Goal: Task Accomplishment & Management: Manage account settings

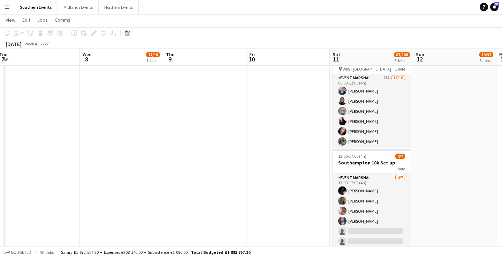
scroll to position [377, 0]
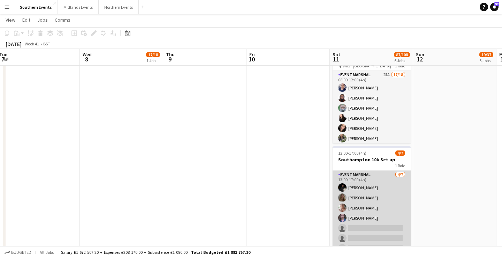
click at [389, 188] on app-card-role "Event Marshal [DATE] 13:00-17:00 (4h) [PERSON_NAME] [PERSON_NAME] [PERSON_NAME]…" at bounding box center [372, 213] width 78 height 84
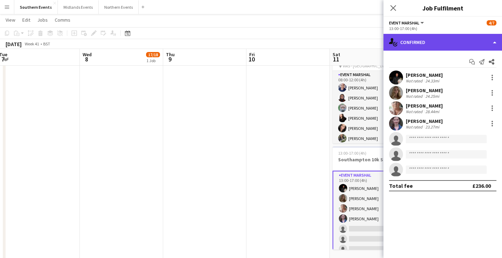
click at [450, 46] on div "single-neutral-actions-check-2 Confirmed" at bounding box center [443, 42] width 119 height 17
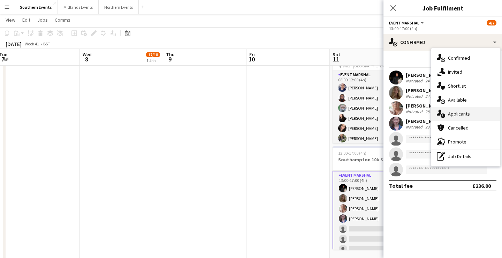
click at [461, 112] on span "Applicants" at bounding box center [459, 114] width 22 height 6
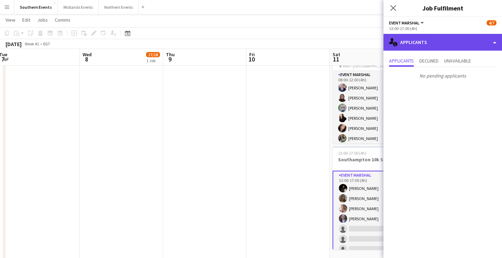
click at [437, 45] on div "single-neutral-actions-information Applicants" at bounding box center [443, 42] width 119 height 17
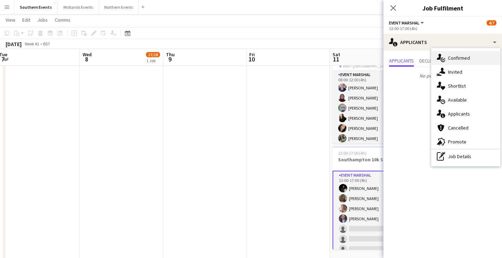
click at [452, 60] on span "Confirmed" at bounding box center [459, 58] width 22 height 6
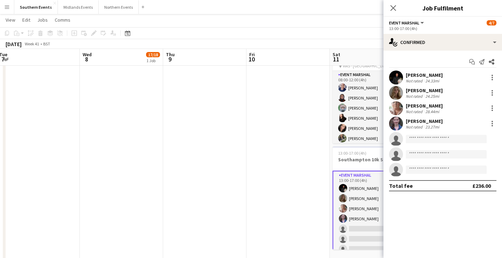
click at [431, 59] on div "Start chat Send notification Share" at bounding box center [442, 62] width 107 height 12
click at [390, 10] on icon "Close pop-in" at bounding box center [393, 8] width 7 height 7
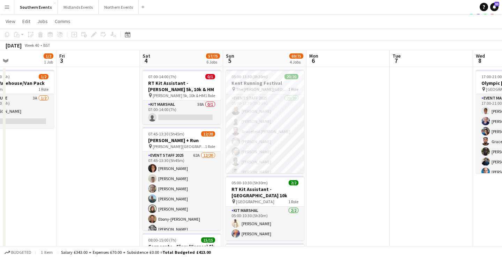
scroll to position [7, 0]
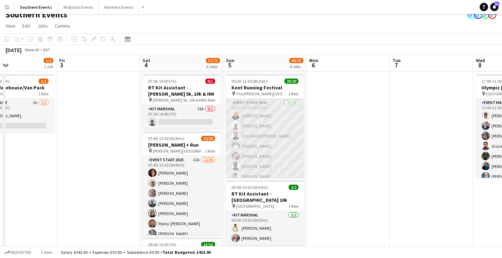
click at [263, 145] on app-card-role "Event Staff 2025 20/20 05:00-13:30 (8h30m) [PERSON_NAME] [PERSON_NAME] Gracefie…" at bounding box center [265, 208] width 78 height 218
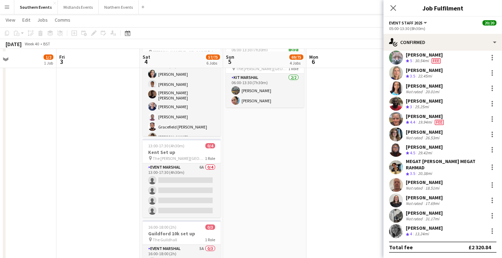
scroll to position [320, 0]
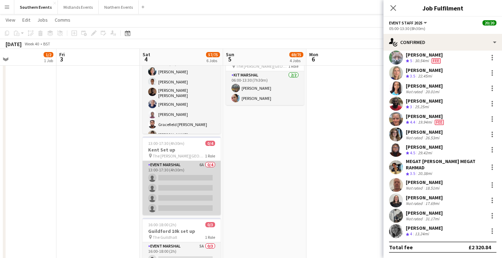
click at [184, 201] on app-card-role "Event Marshal 6A 0/4 13:00-17:30 (4h30m) single-neutral-actions single-neutral-…" at bounding box center [182, 188] width 78 height 54
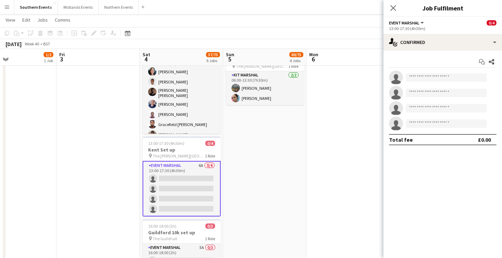
scroll to position [0, 0]
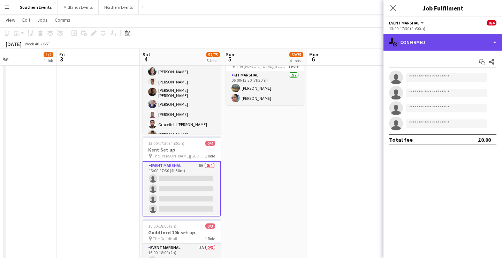
click at [450, 42] on div "single-neutral-actions-check-2 Confirmed" at bounding box center [443, 42] width 119 height 17
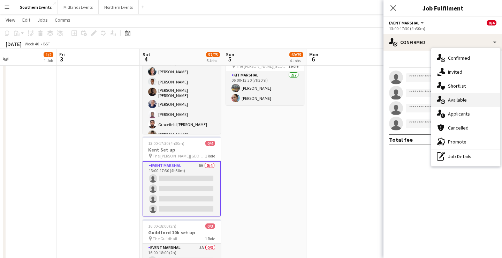
click at [465, 100] on span "Available" at bounding box center [457, 100] width 19 height 6
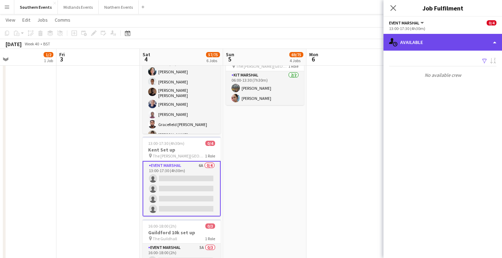
click at [460, 41] on div "single-neutral-actions-upload Available" at bounding box center [443, 42] width 119 height 17
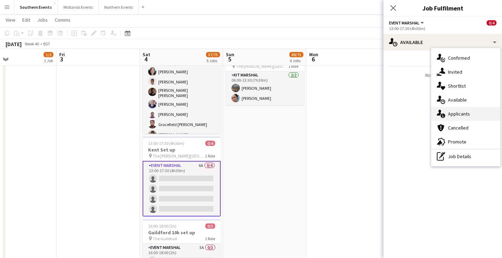
click at [458, 111] on span "Applicants" at bounding box center [459, 114] width 22 height 6
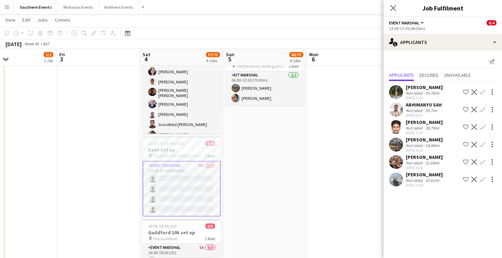
click at [421, 136] on div "[PERSON_NAME] Not rated 29.78mi [DATE] 11:55 Shortlist crew Decline Confirm ABH…" at bounding box center [443, 134] width 119 height 107
click at [416, 141] on div "[PERSON_NAME]" at bounding box center [424, 139] width 37 height 6
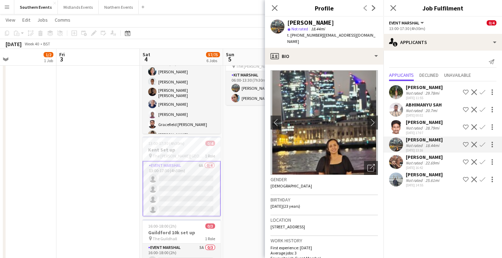
click at [423, 219] on mat-expansion-panel "users2 Applicants Send notification Applicants Declined Unavailable [PERSON_NAM…" at bounding box center [443, 154] width 119 height 207
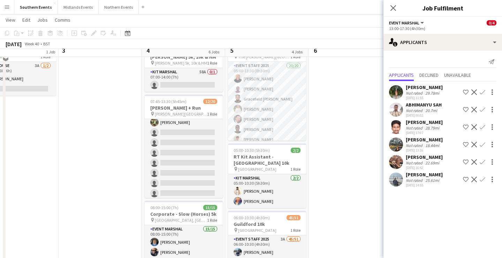
scroll to position [32, 0]
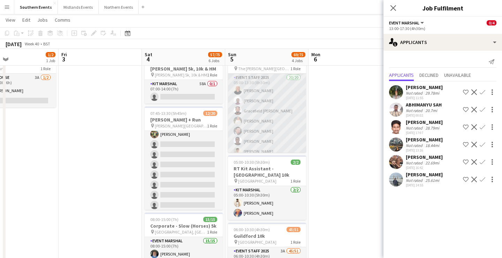
click at [273, 129] on app-card-role "Event Staff 2025 20/20 05:00-13:30 (8h30m) [PERSON_NAME] [PERSON_NAME] Gracefie…" at bounding box center [267, 183] width 78 height 218
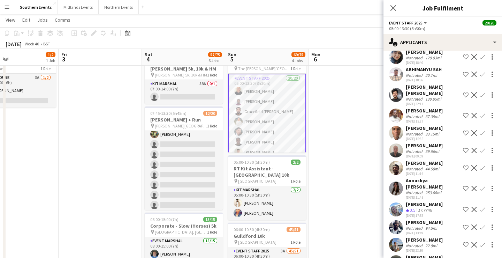
scroll to position [176, 0]
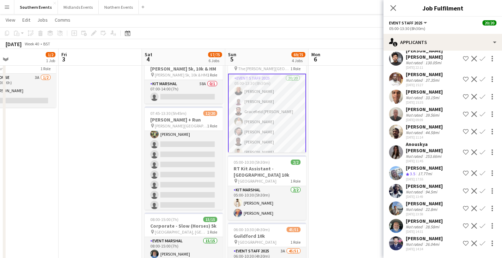
click at [446, 170] on div "[PERSON_NAME] Crew rating 3.5 17.77mi [DATE] 17:55 Shortlist crew Decline Confi…" at bounding box center [443, 173] width 119 height 17
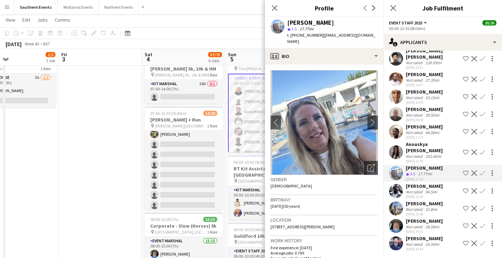
click at [444, 224] on div "[PERSON_NAME] Not rated 28.58mi [DATE] 14:31 Shortlist crew Decline Confirm" at bounding box center [443, 226] width 119 height 16
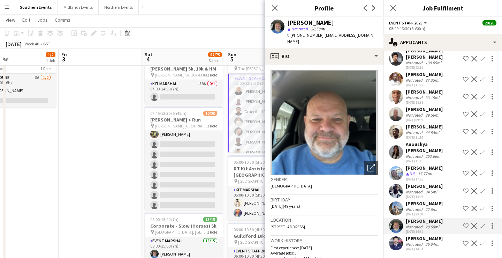
click at [440, 238] on div "[PERSON_NAME]" at bounding box center [424, 238] width 37 height 6
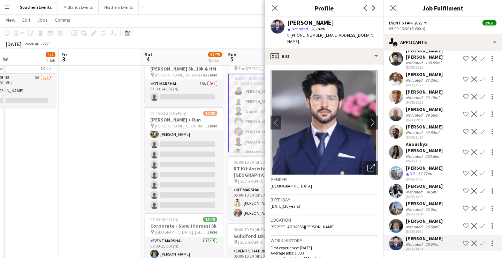
click at [446, 77] on div "[PERSON_NAME] Not rated 37.35mi [DATE] 15:27 Shortlist crew Decline Confirm" at bounding box center [443, 79] width 119 height 16
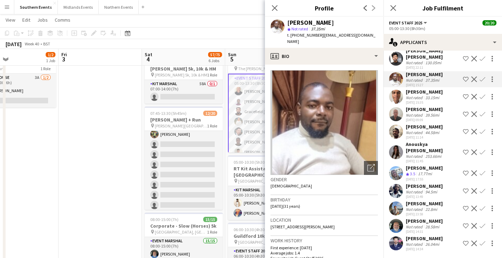
click at [443, 99] on div "[PERSON_NAME] Not rated 33.15mi [DATE] 15:35 Shortlist crew Decline Confirm" at bounding box center [443, 97] width 119 height 16
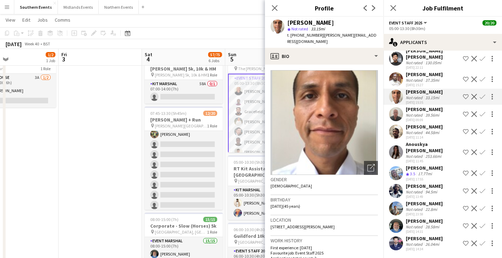
click at [442, 112] on div "[PERSON_NAME] Not rated 39.56mi [DATE] 09:09 Shortlist crew Decline Confirm" at bounding box center [443, 114] width 119 height 16
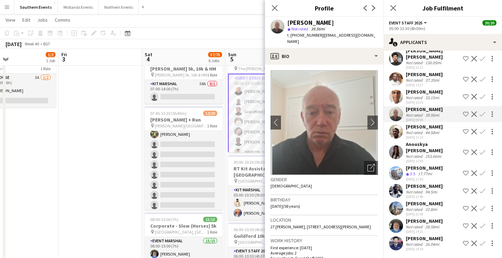
click at [441, 133] on div "[PERSON_NAME] Not rated 44.58mi [DATE] 11:14 Shortlist crew Decline Confirm" at bounding box center [443, 131] width 119 height 16
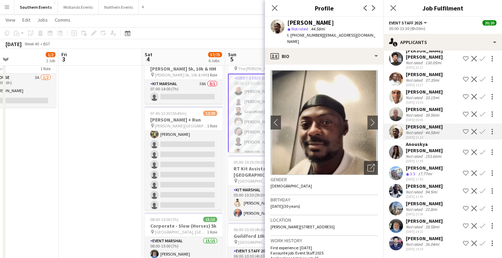
click at [440, 150] on div "Anouskya [PERSON_NAME]" at bounding box center [433, 147] width 54 height 13
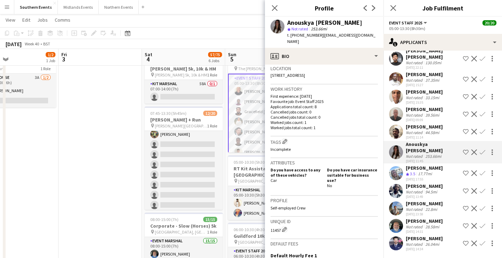
scroll to position [173, 0]
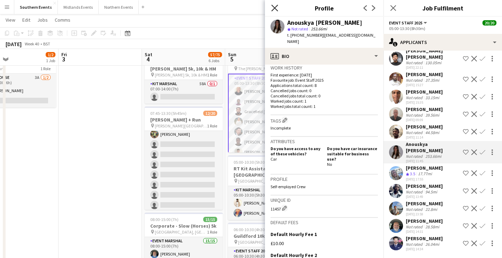
click at [272, 7] on icon "Close pop-in" at bounding box center [274, 8] width 7 height 7
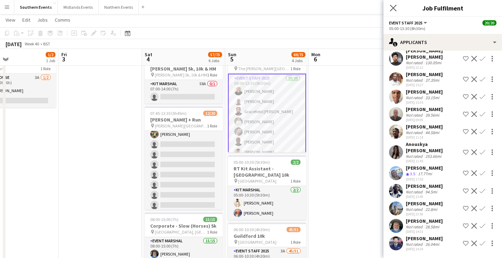
click at [395, 4] on app-icon "Close pop-in" at bounding box center [394, 8] width 10 height 10
